Goal: Task Accomplishment & Management: Use online tool/utility

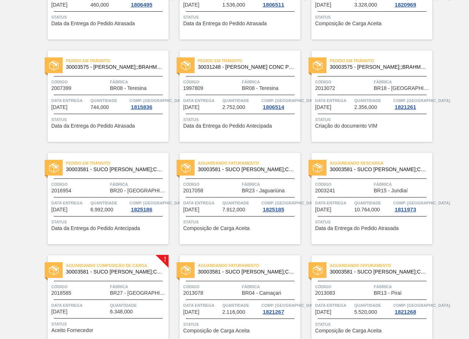
scroll to position [329, 0]
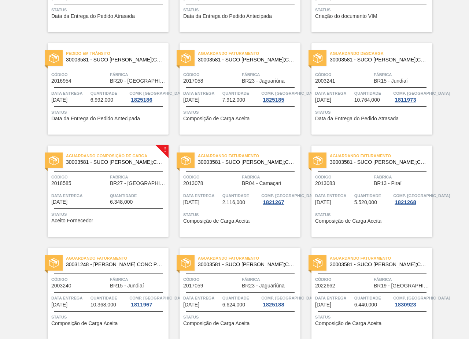
click at [111, 182] on span "BR27 - Nova Minas" at bounding box center [138, 183] width 57 height 5
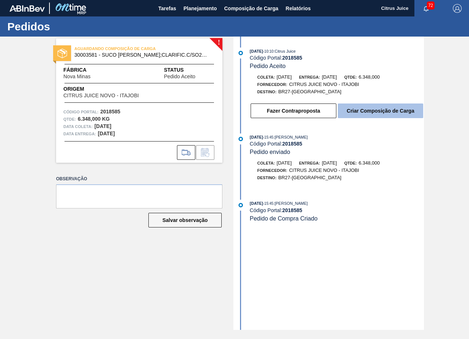
click at [361, 110] on button "Criar Composição de Carga" at bounding box center [380, 111] width 85 height 15
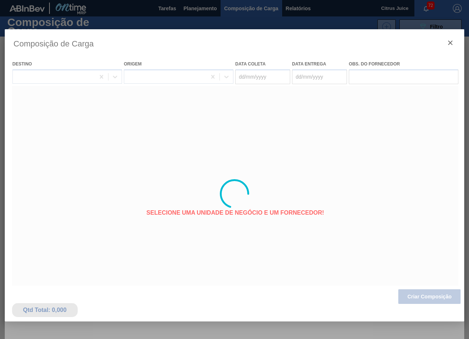
type coleta "[DATE]"
type entrega "[DATE]"
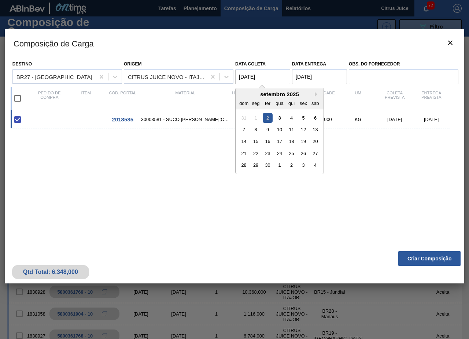
click at [267, 79] on coleta "[DATE]" at bounding box center [262, 77] width 55 height 15
click at [280, 119] on div "3" at bounding box center [279, 118] width 10 height 10
type coleta "[DATE]"
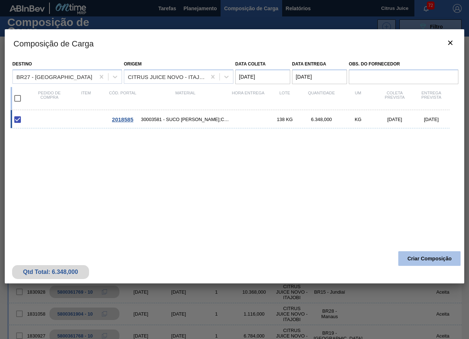
click at [430, 257] on button "Criar Composição" at bounding box center [429, 258] width 62 height 15
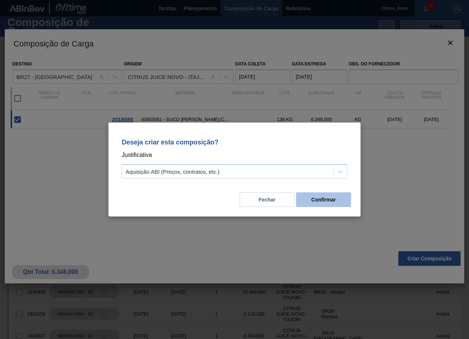
click at [324, 195] on button "Confirmar" at bounding box center [323, 200] width 55 height 15
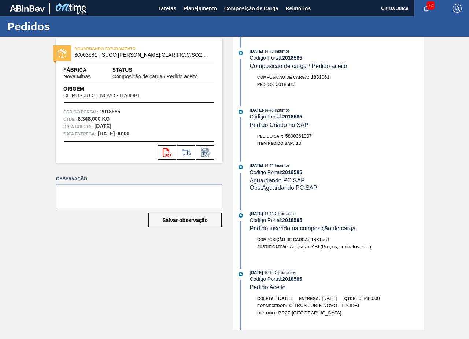
click at [303, 137] on span "5800361907" at bounding box center [298, 135] width 26 height 5
copy span "5800361907"
click at [191, 7] on span "Planejamento" at bounding box center [199, 8] width 33 height 9
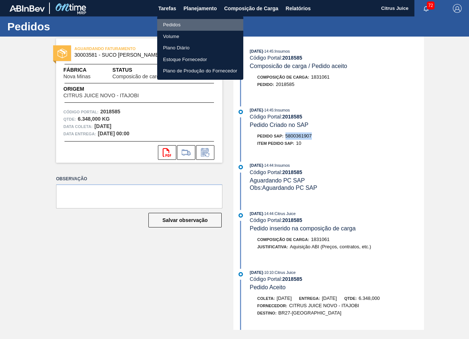
drag, startPoint x: 185, startPoint y: 21, endPoint x: 185, endPoint y: 31, distance: 9.9
click at [184, 21] on li "Pedidos" at bounding box center [200, 25] width 86 height 12
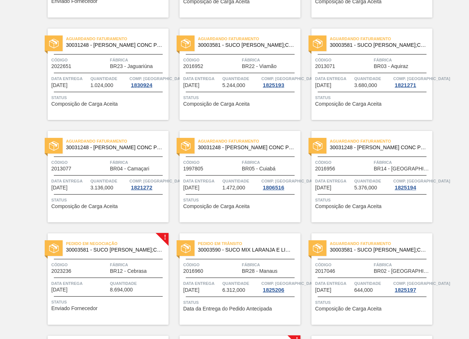
scroll to position [752, 0]
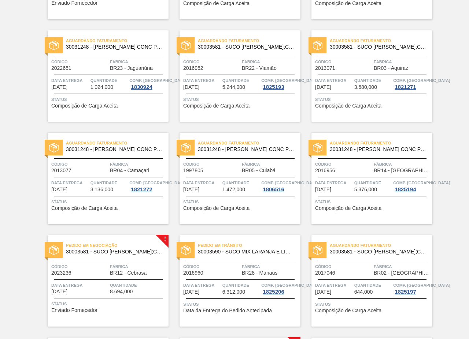
click at [304, 120] on link "Aguardando Faturamento 30003581 - SUCO CONCENT LIMAO;CLARIFIC.C/SO2;PEPSI; Códi…" at bounding box center [366, 76] width 132 height 92
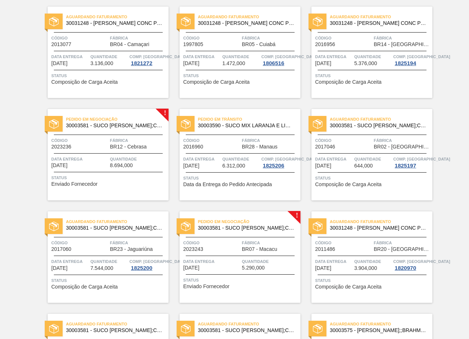
scroll to position [622, 0]
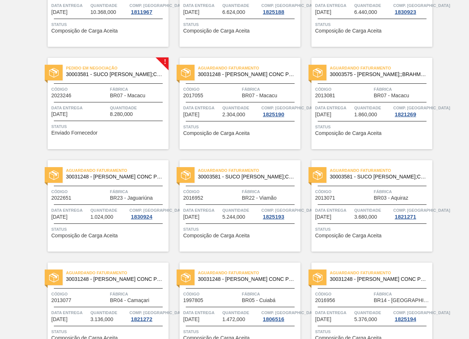
click at [97, 76] on span "30003581 - SUCO [PERSON_NAME];CLARIFIC.C/SO2;PEPSI;" at bounding box center [114, 74] width 97 height 5
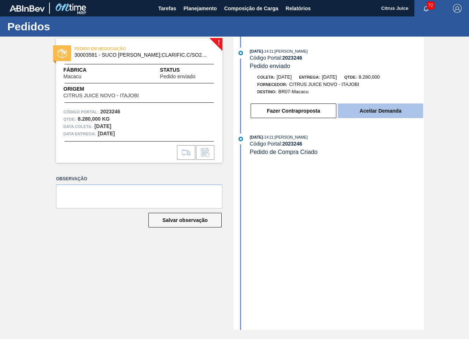
click at [370, 112] on button "Aceitar Demanda" at bounding box center [380, 111] width 85 height 15
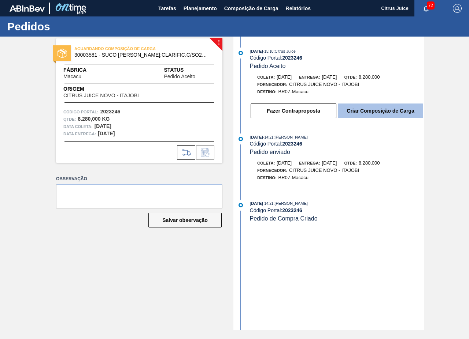
click at [376, 109] on button "Criar Composição de Carga" at bounding box center [380, 111] width 85 height 15
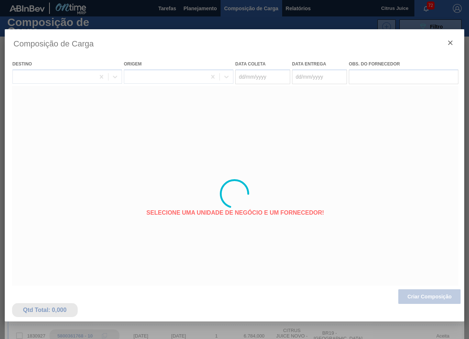
type coleta "[DATE]"
type entrega "[DATE]"
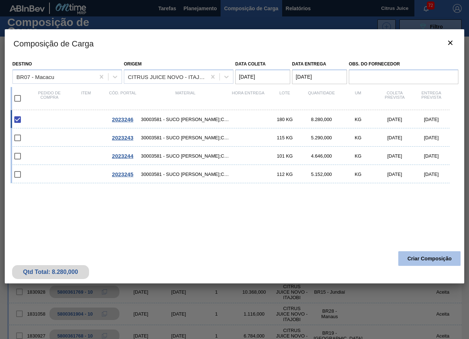
click at [428, 260] on button "Criar Composição" at bounding box center [429, 258] width 62 height 15
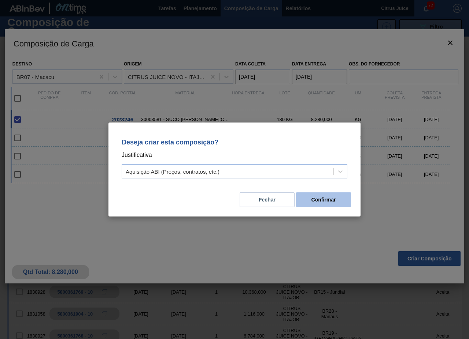
click at [321, 201] on button "Confirmar" at bounding box center [323, 200] width 55 height 15
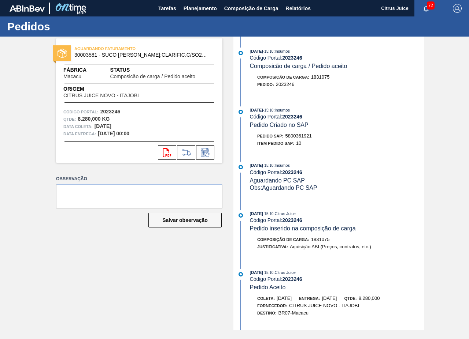
click at [302, 133] on span "5800361921" at bounding box center [298, 135] width 26 height 5
copy span "5800361921"
click at [187, 7] on span "Planejamento" at bounding box center [199, 8] width 33 height 9
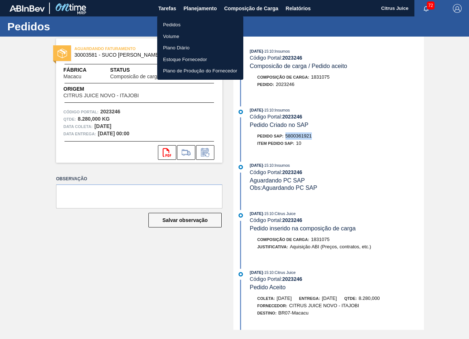
click at [173, 23] on li "Pedidos" at bounding box center [200, 25] width 86 height 12
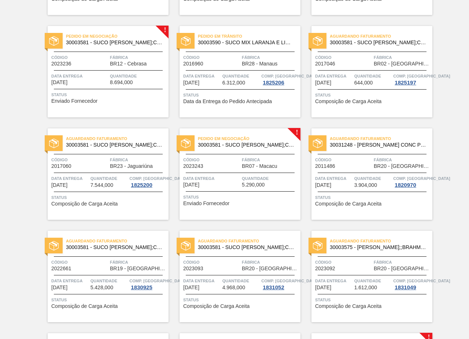
scroll to position [952, 0]
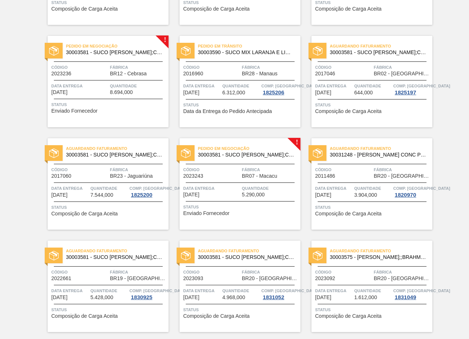
click at [137, 52] on span "30003581 - SUCO [PERSON_NAME];CLARIFIC.C/SO2;PEPSI;" at bounding box center [114, 52] width 97 height 5
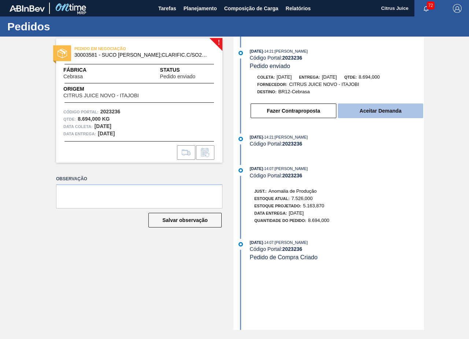
click at [394, 110] on button "Aceitar Demanda" at bounding box center [380, 111] width 85 height 15
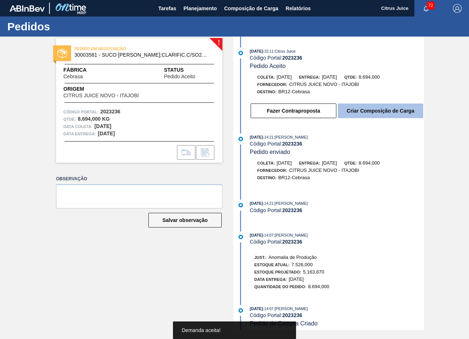
click at [359, 112] on button "Criar Composição de Carga" at bounding box center [380, 111] width 85 height 15
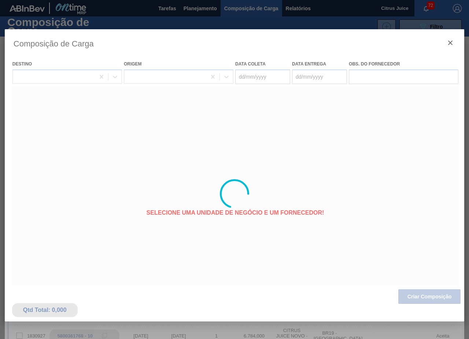
type coleta "[DATE]"
type entrega "[DATE]"
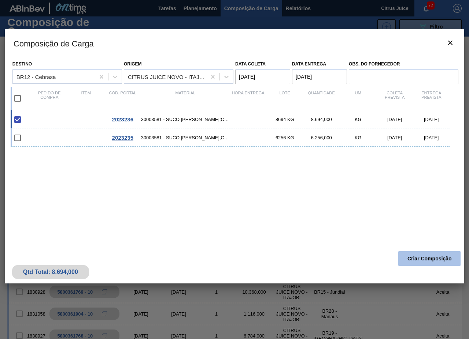
click at [425, 257] on button "Criar Composição" at bounding box center [429, 258] width 62 height 15
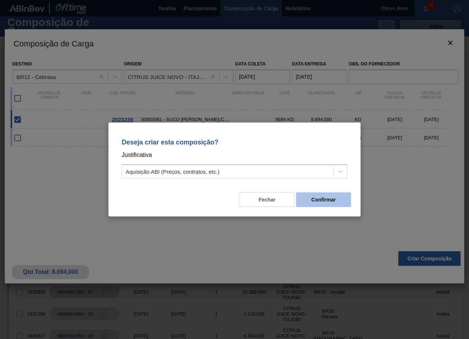
click at [329, 203] on button "Confirmar" at bounding box center [323, 200] width 55 height 15
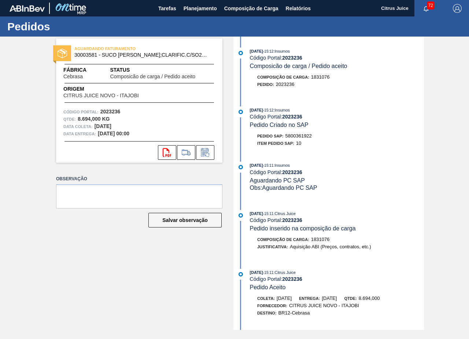
click at [301, 136] on span "5800361922" at bounding box center [298, 135] width 26 height 5
click at [300, 135] on span "5800361922" at bounding box center [298, 135] width 26 height 5
copy span "5800361922"
click at [198, 5] on span "Planejamento" at bounding box center [199, 8] width 33 height 9
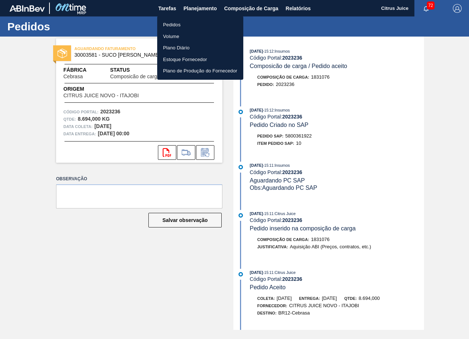
click at [333, 127] on div at bounding box center [234, 169] width 469 height 339
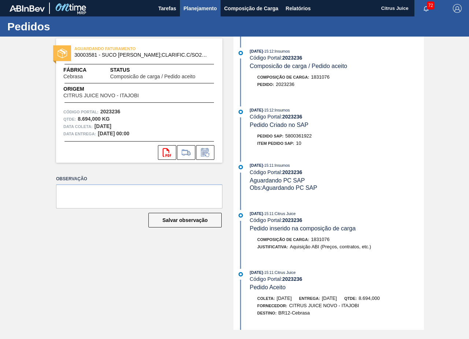
click at [203, 4] on span "Planejamento" at bounding box center [199, 8] width 33 height 9
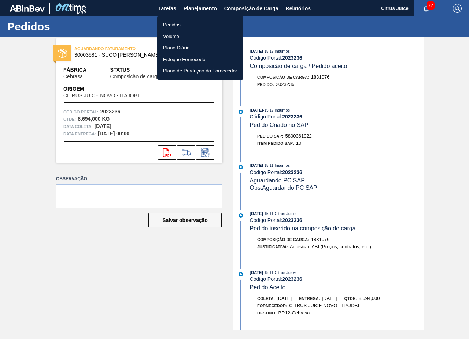
click at [182, 25] on li "Pedidos" at bounding box center [200, 25] width 86 height 12
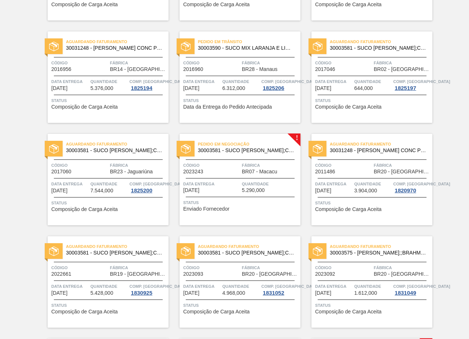
scroll to position [935, 0]
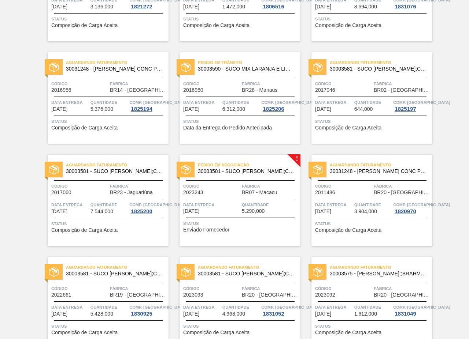
click at [251, 175] on div "Pedido em Negociação 30003581 - SUCO CONCENT LIMAO;CLARIFIC.C/SO2;PEPSI;" at bounding box center [239, 168] width 121 height 16
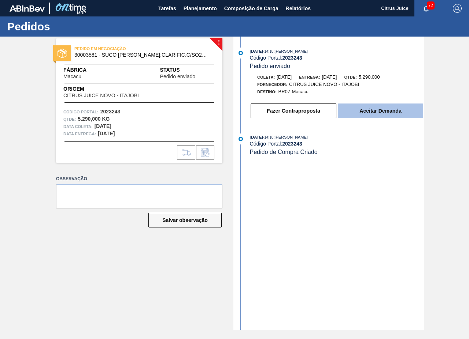
click at [380, 108] on button "Aceitar Demanda" at bounding box center [380, 111] width 85 height 15
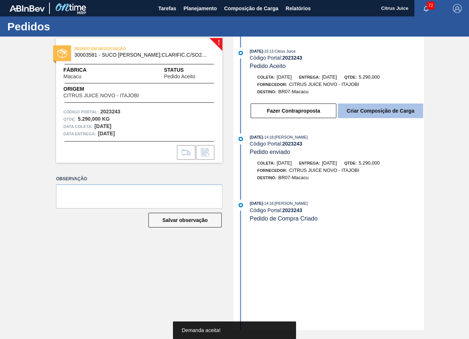
click at [358, 112] on button "Criar Composição de Carga" at bounding box center [380, 111] width 85 height 15
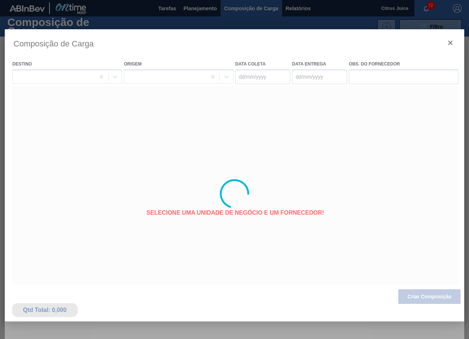
type coleta "[DATE]"
type entrega "[DATE]"
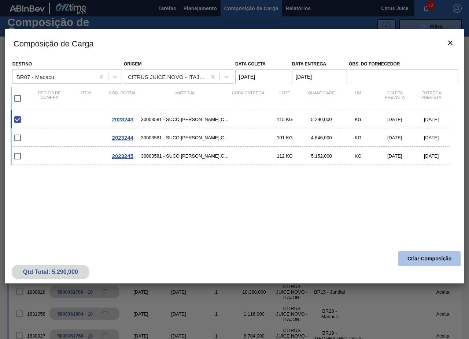
click at [425, 258] on button "Criar Composição" at bounding box center [429, 258] width 62 height 15
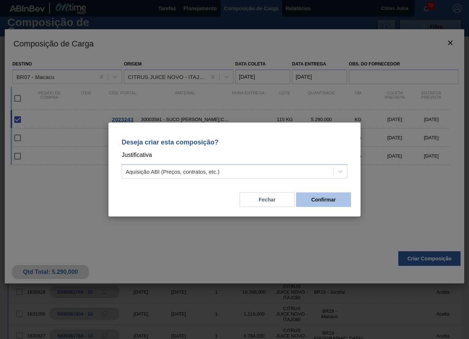
click at [325, 199] on button "Confirmar" at bounding box center [323, 200] width 55 height 15
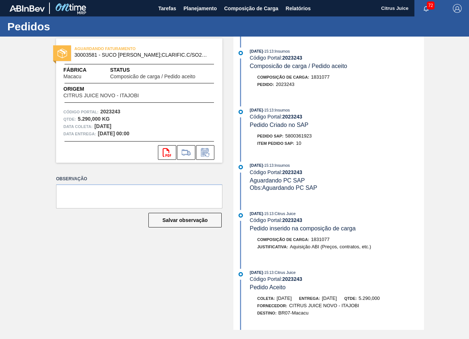
drag, startPoint x: 298, startPoint y: 140, endPoint x: 300, endPoint y: 136, distance: 4.3
click at [299, 137] on div "Pedido SAP: 5800361923 Item pedido SAP: 10" at bounding box center [337, 140] width 174 height 15
click at [300, 136] on span "5800361923" at bounding box center [298, 135] width 26 height 5
click at [186, 8] on span "Planejamento" at bounding box center [199, 8] width 33 height 9
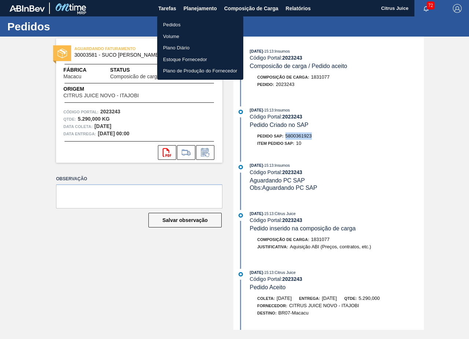
click at [180, 24] on li "Pedidos" at bounding box center [200, 25] width 86 height 12
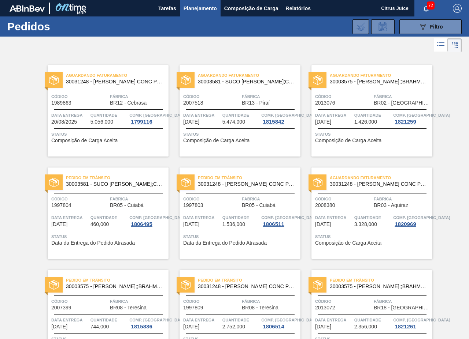
click at [301, 159] on div "Aguardando Faturamento 30031248 - SUCO LARANJA CONC PRESV 63 5 KG Código 200838…" at bounding box center [366, 208] width 132 height 102
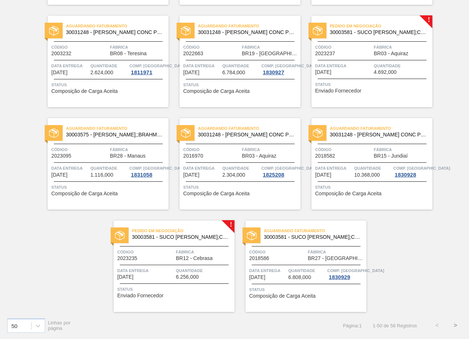
scroll to position [1265, 0]
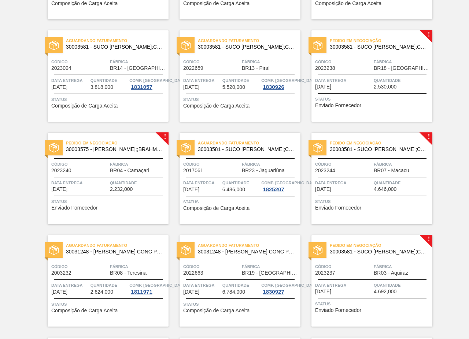
click at [388, 74] on div "Pedido em Negociação 30003581 - SUCO CONCENT LIMAO;CLARIFIC.C/SO2;PEPSI; Código…" at bounding box center [371, 76] width 121 height 92
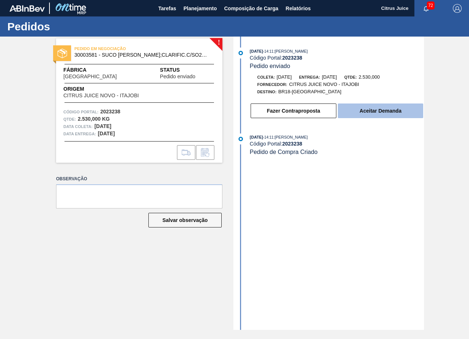
click at [375, 112] on button "Aceitar Demanda" at bounding box center [380, 111] width 85 height 15
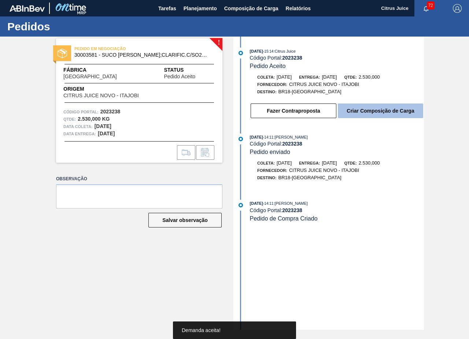
click at [372, 111] on button "Criar Composição de Carga" at bounding box center [380, 111] width 85 height 15
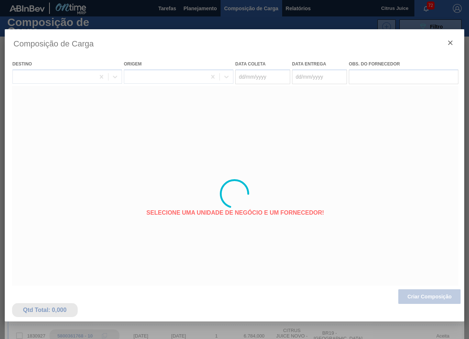
type coleta "[DATE]"
type entrega "[DATE]"
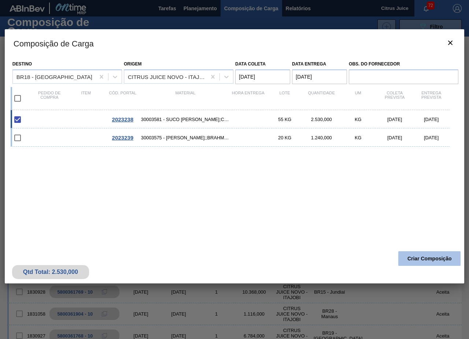
click at [443, 253] on button "Criar Composição" at bounding box center [429, 258] width 62 height 15
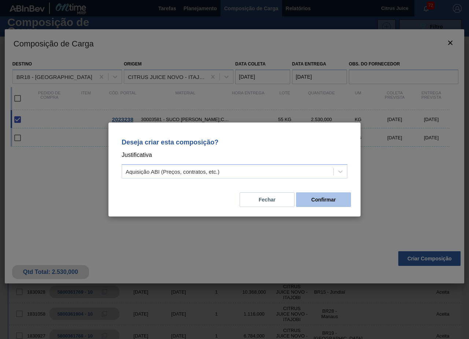
click at [325, 196] on button "Confirmar" at bounding box center [323, 200] width 55 height 15
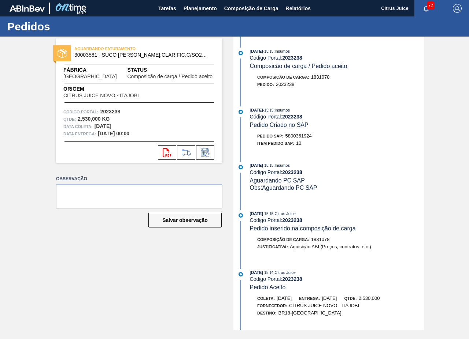
click at [303, 136] on span "5800361924" at bounding box center [298, 135] width 26 height 5
copy span "5800361924"
click at [189, 7] on span "Planejamento" at bounding box center [199, 8] width 33 height 9
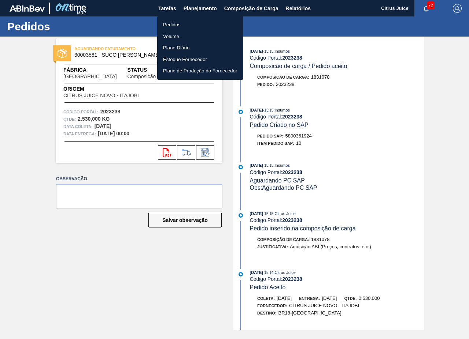
click at [183, 19] on ul "Pedidos Volume Plano Diário Estoque Fornecedor Plano de Produção do Fornecedor" at bounding box center [200, 48] width 86 height 64
click at [179, 24] on li "Pedidos" at bounding box center [200, 25] width 86 height 12
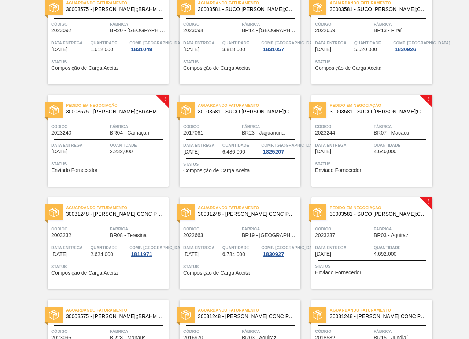
scroll to position [1301, 0]
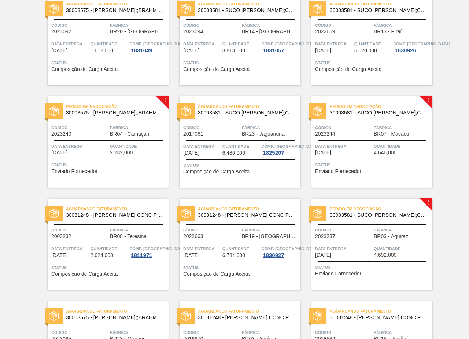
click at [146, 131] on span "Fábrica" at bounding box center [138, 127] width 57 height 7
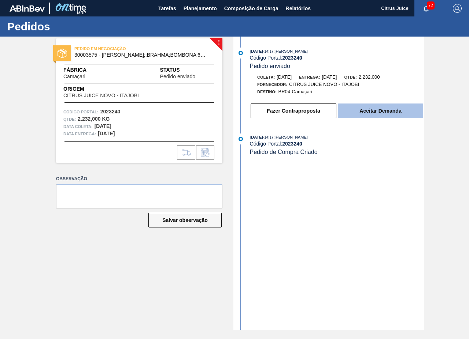
click at [369, 109] on button "Aceitar Demanda" at bounding box center [380, 111] width 85 height 15
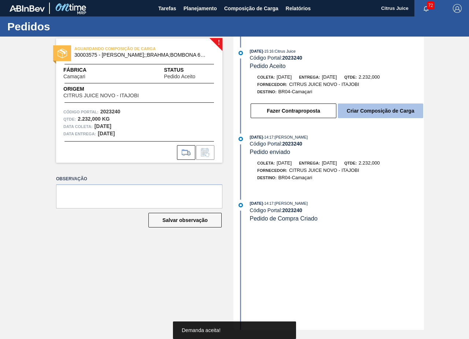
click at [371, 113] on button "Criar Composição de Carga" at bounding box center [380, 111] width 85 height 15
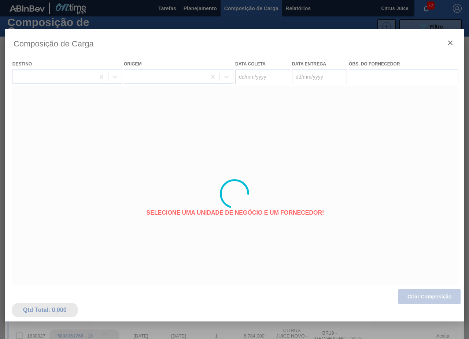
type coleta "[DATE]"
type entrega "[DATE]"
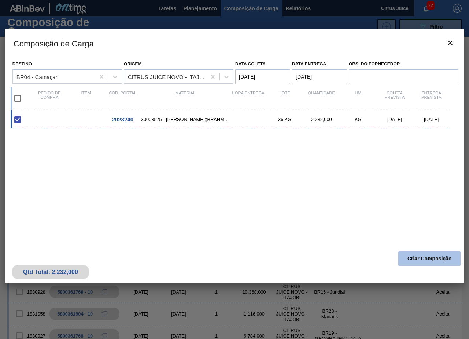
drag, startPoint x: 443, startPoint y: 259, endPoint x: 439, endPoint y: 258, distance: 3.7
click at [439, 258] on button "Criar Composição" at bounding box center [429, 258] width 62 height 15
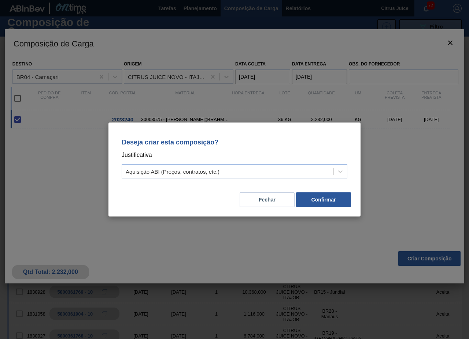
click at [312, 189] on div "Fechar Confirmar" at bounding box center [234, 195] width 234 height 25
click at [320, 200] on button "Confirmar" at bounding box center [323, 200] width 55 height 15
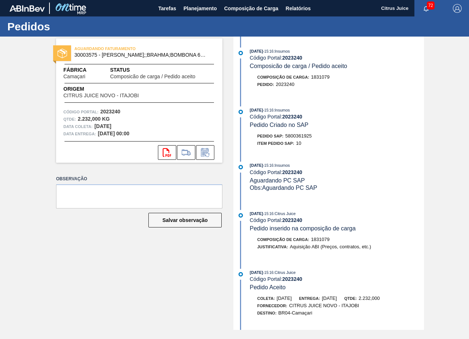
click at [301, 135] on span "5800361925" at bounding box center [298, 135] width 26 height 5
copy span "5800361925"
click at [209, 9] on span "Planejamento" at bounding box center [199, 8] width 33 height 9
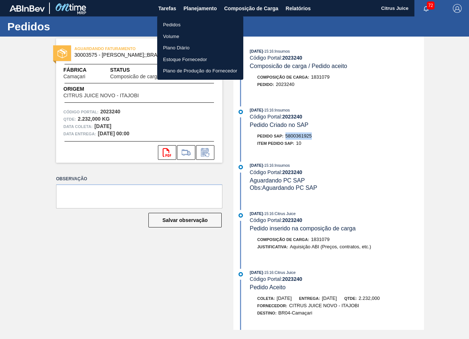
click at [177, 26] on li "Pedidos" at bounding box center [200, 25] width 86 height 12
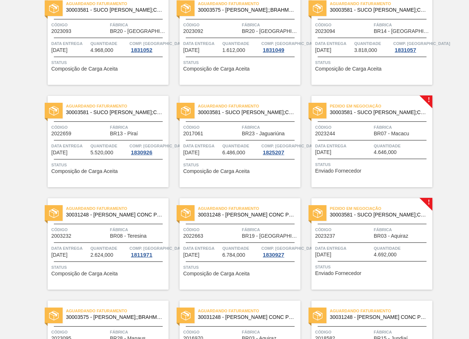
scroll to position [1301, 0]
click at [379, 117] on div "Pedido em Negociação 30003581 - SUCO [PERSON_NAME];CLARIFIC.C/SO2;PEPSI;" at bounding box center [371, 110] width 121 height 16
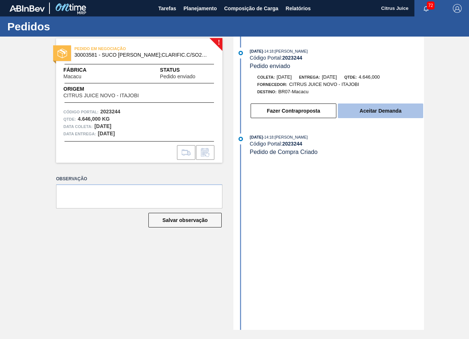
click at [374, 111] on button "Aceitar Demanda" at bounding box center [380, 111] width 85 height 15
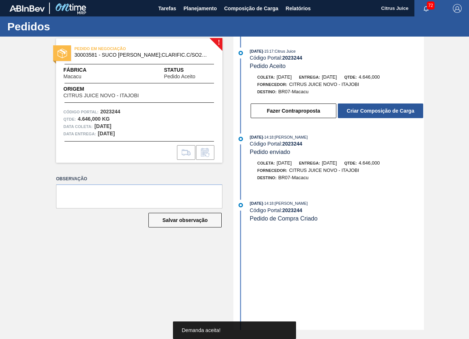
click at [374, 111] on button "Criar Composição de Carga" at bounding box center [380, 111] width 85 height 15
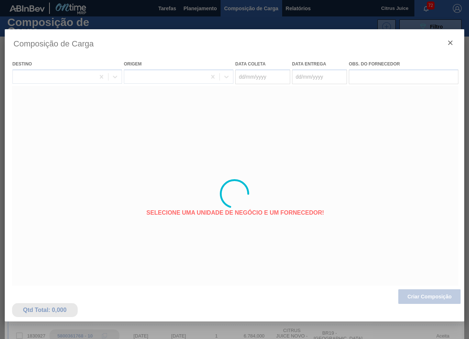
type coleta "[DATE]"
type entrega "[DATE]"
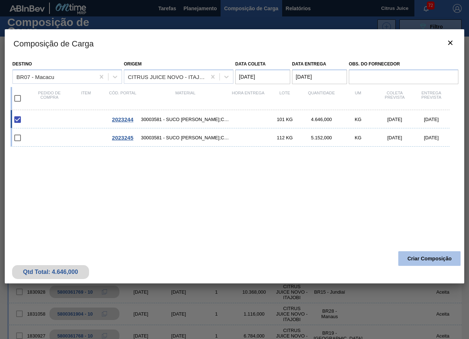
click at [415, 256] on button "Criar Composição" at bounding box center [429, 258] width 62 height 15
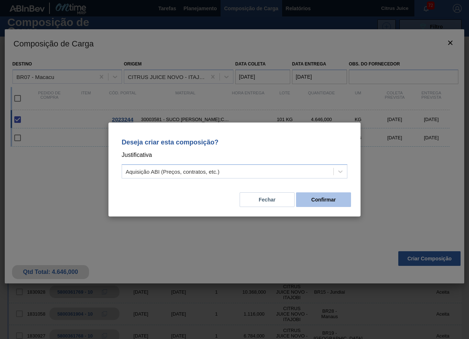
click at [336, 204] on button "Confirmar" at bounding box center [323, 200] width 55 height 15
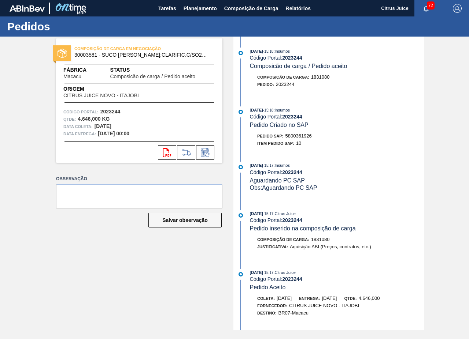
click at [305, 135] on span "5800361926" at bounding box center [298, 135] width 26 height 5
copy span "5800361926"
click at [192, 7] on span "Planejamento" at bounding box center [199, 8] width 33 height 9
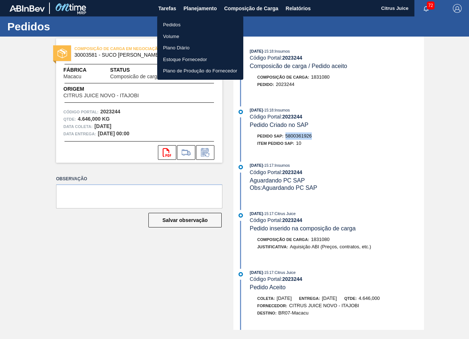
click at [169, 26] on li "Pedidos" at bounding box center [200, 25] width 86 height 12
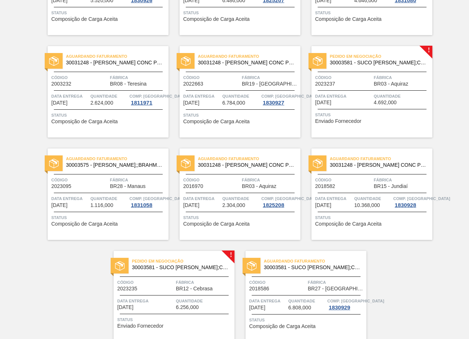
scroll to position [1484, 0]
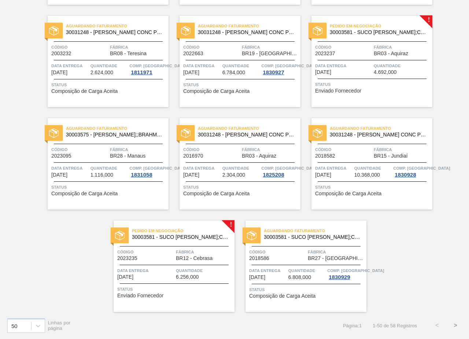
click at [387, 56] on div "Pedido em Negociação 30003581 - SUCO CONCENT LIMAO;CLARIFIC.C/SO2;PEPSI; Código…" at bounding box center [371, 62] width 121 height 92
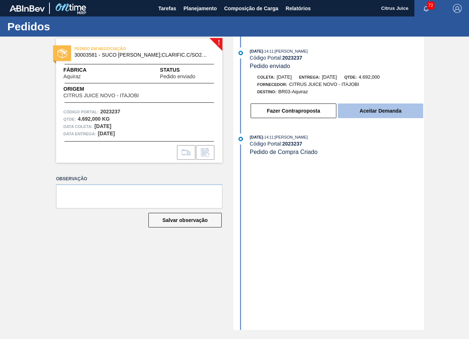
click at [368, 107] on button "Aceitar Demanda" at bounding box center [380, 111] width 85 height 15
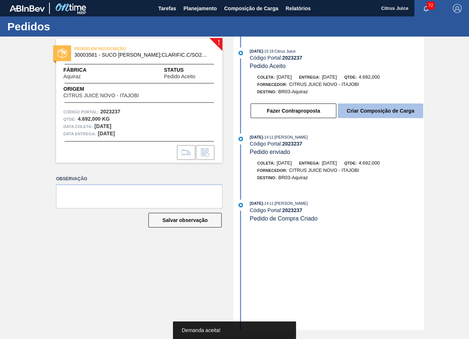
click at [393, 113] on button "Criar Composição de Carga" at bounding box center [380, 111] width 85 height 15
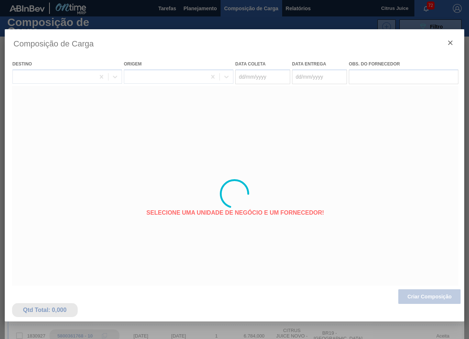
type coleta "17/09/2025"
type entrega "[DATE]"
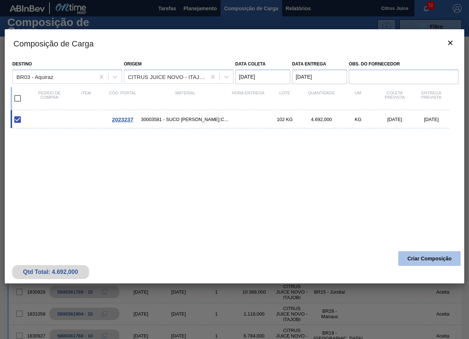
click at [431, 255] on button "Criar Composição" at bounding box center [429, 258] width 62 height 15
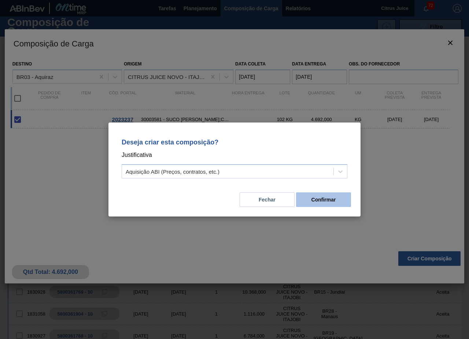
click at [336, 194] on button "Confirmar" at bounding box center [323, 200] width 55 height 15
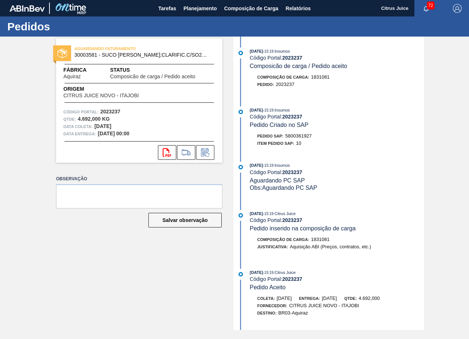
click at [295, 131] on div "03/09/2025 - 15:19 : Insumos Código Portal: 2023237 Pedido Criado no SAP Pedido…" at bounding box center [329, 129] width 189 height 44
drag, startPoint x: 295, startPoint y: 131, endPoint x: 299, endPoint y: 137, distance: 6.4
click at [297, 134] on div "03/09/2025 - 15:19 : Insumos Código Portal: 2023237 Pedido Criado no SAP Pedido…" at bounding box center [329, 129] width 189 height 44
copy span "5800361927"
click at [191, 7] on span "Planejamento" at bounding box center [199, 8] width 33 height 9
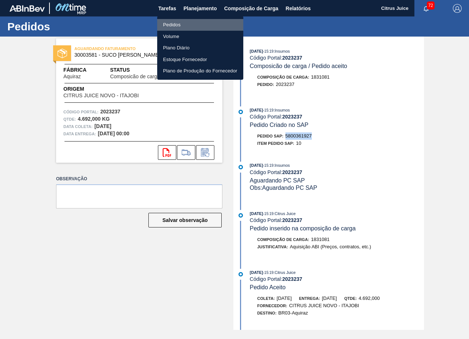
click at [172, 22] on li "Pedidos" at bounding box center [200, 25] width 86 height 12
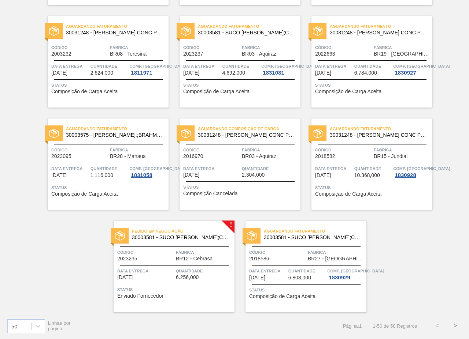
scroll to position [1484, 0]
click at [209, 231] on span "Pedido em Negociação" at bounding box center [183, 230] width 102 height 7
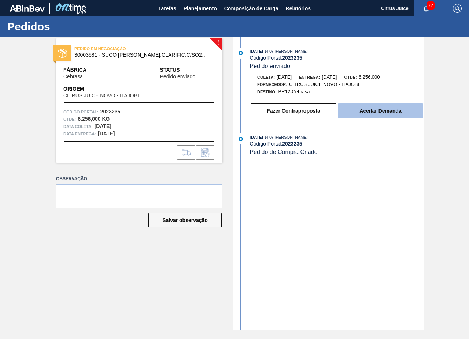
click at [379, 113] on button "Aceitar Demanda" at bounding box center [380, 111] width 85 height 15
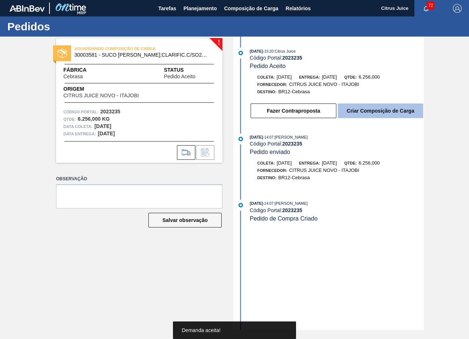
click at [386, 115] on button "Criar Composição de Carga" at bounding box center [380, 111] width 85 height 15
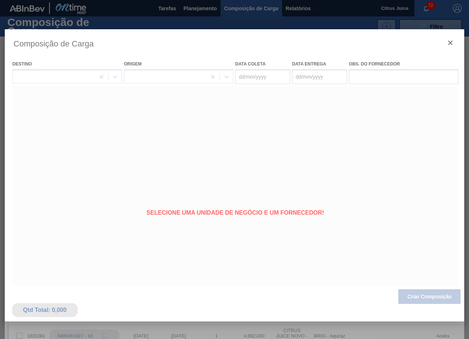
type coleta "[DATE]"
type entrega "[DATE]"
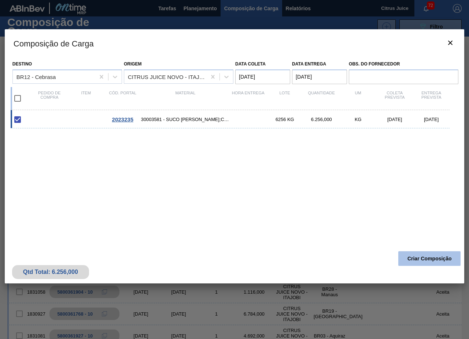
click at [427, 262] on button "Criar Composição" at bounding box center [429, 258] width 62 height 15
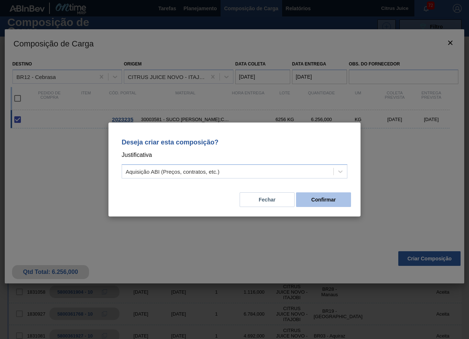
click at [317, 201] on button "Confirmar" at bounding box center [323, 200] width 55 height 15
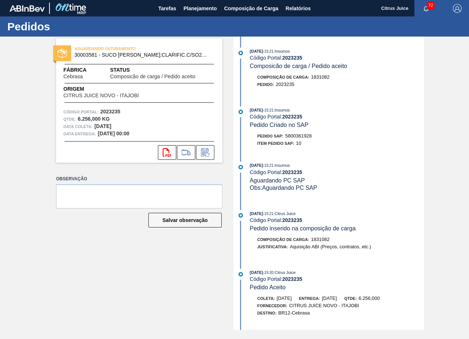
click at [301, 134] on span "5800361928" at bounding box center [298, 135] width 26 height 5
copy span "5800361928"
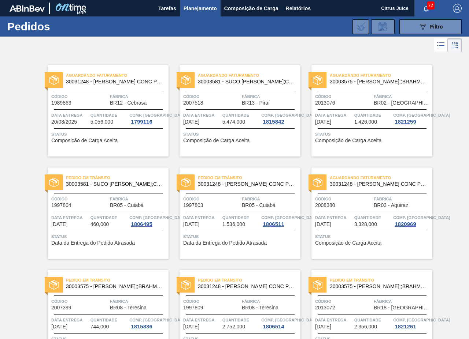
click at [299, 151] on div "Aguardando Faturamento 30003581 - SUCO [PERSON_NAME];CLARIFIC.C/SO2;PEPSI; Códi…" at bounding box center [239, 111] width 121 height 92
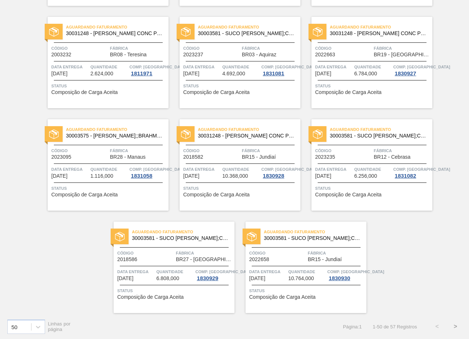
scroll to position [1484, 0]
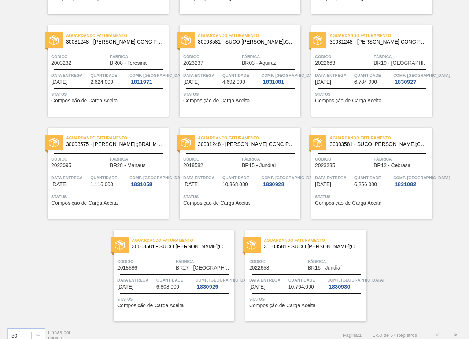
scroll to position [1484, 0]
